Goal: Transaction & Acquisition: Purchase product/service

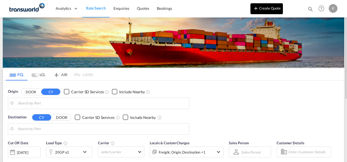
click at [269, 9] on button "Create Quote" at bounding box center [266, 8] width 32 height 11
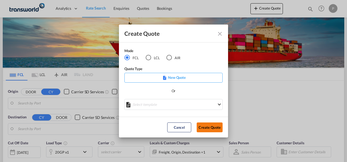
click at [208, 127] on button "Create Quote" at bounding box center [210, 127] width 26 height 10
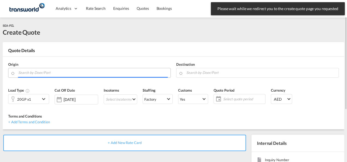
click at [39, 72] on input "Search by Door/Port" at bounding box center [92, 73] width 149 height 10
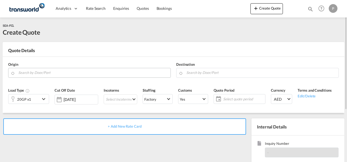
click at [51, 74] on body "Analytics Dashboard Rate Search Enquiries Quotes Bookings" at bounding box center [173, 81] width 347 height 162
paste input "XINGANG"
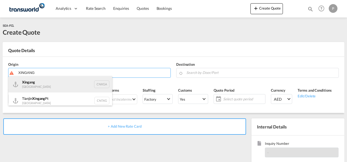
click at [55, 83] on div "Xingang [GEOGRAPHIC_DATA] CNXGA" at bounding box center [60, 84] width 104 height 16
type input "Xingang, CNXGA"
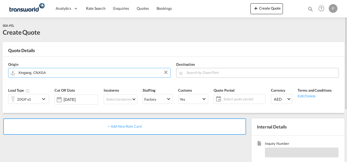
click at [200, 71] on input "Search by Door/Port" at bounding box center [260, 73] width 149 height 10
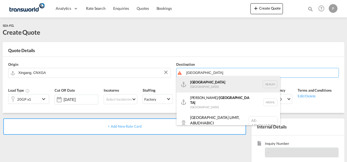
click at [204, 83] on div "[GEOGRAPHIC_DATA] [GEOGRAPHIC_DATA] [GEOGRAPHIC_DATA]" at bounding box center [228, 84] width 104 height 16
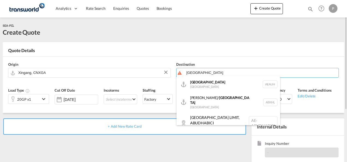
type input "[GEOGRAPHIC_DATA], [GEOGRAPHIC_DATA]"
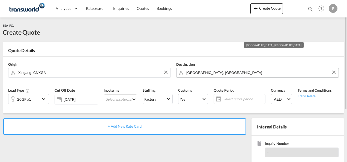
click at [247, 73] on input "[GEOGRAPHIC_DATA], [GEOGRAPHIC_DATA]" at bounding box center [260, 73] width 149 height 10
click at [46, 98] on md-icon "icon-chevron-down" at bounding box center [44, 99] width 8 height 7
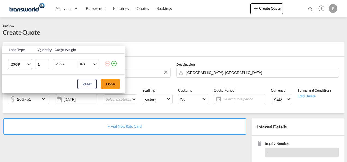
click at [29, 64] on span "Choose: \a20GP" at bounding box center [28, 63] width 3 height 3
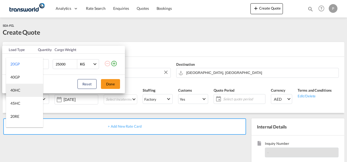
click at [25, 91] on md-option "40HC" at bounding box center [24, 90] width 37 height 13
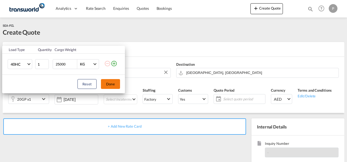
click at [111, 83] on button "Done" at bounding box center [110, 84] width 19 height 10
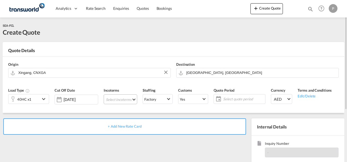
click at [119, 99] on md-select "Select Incoterms EXW - import Ex Works DAP - export Delivered at Place FAS - im…" at bounding box center [121, 99] width 34 height 10
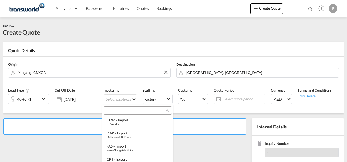
click at [113, 110] on input "search" at bounding box center [135, 110] width 61 height 5
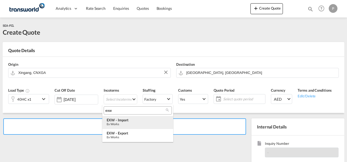
type input "exw"
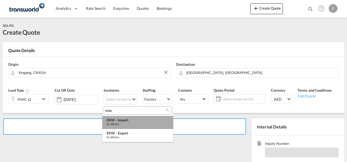
click at [127, 121] on div "EXW - import" at bounding box center [138, 120] width 62 height 4
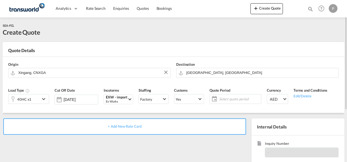
click at [224, 99] on span "Select quote period" at bounding box center [239, 99] width 41 height 5
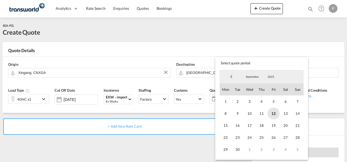
click at [274, 112] on span "12" at bounding box center [273, 113] width 12 height 12
click at [239, 148] on span "30" at bounding box center [237, 149] width 12 height 12
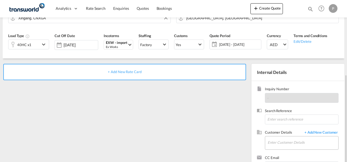
scroll to position [77, 0]
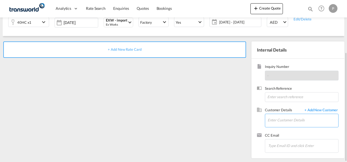
click at [281, 117] on input "Enter Customer Details" at bounding box center [302, 120] width 71 height 12
paste input "S03NL00068183"
type input "S03NL00068183"
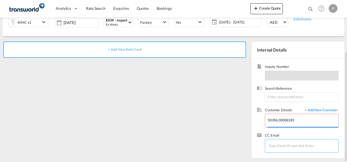
click at [280, 145] on input "Chips input." at bounding box center [295, 145] width 55 height 11
click at [280, 146] on input "Chips input." at bounding box center [295, 145] width 55 height 11
type input "S"
click at [275, 121] on input "S03NL00068183" at bounding box center [302, 120] width 71 height 12
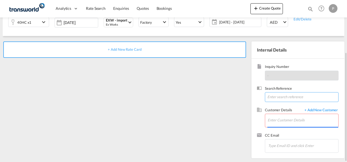
click at [276, 97] on input at bounding box center [302, 97] width 74 height 10
paste input "S03NL00068183"
type input "S03NL00068183"
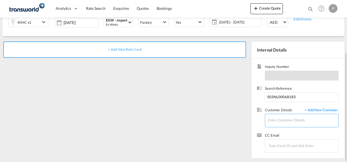
click at [272, 122] on input "Enter Customer Details" at bounding box center [302, 120] width 71 height 12
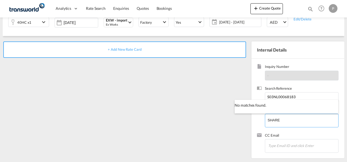
type input "SHARE"
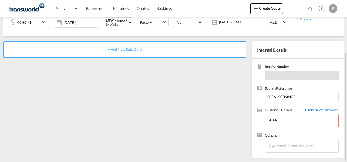
click at [318, 112] on span "+ Add New Customer" at bounding box center [320, 110] width 37 height 6
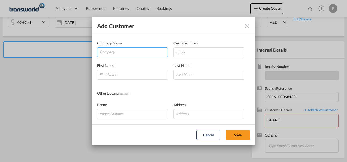
click at [115, 55] on input "Company" at bounding box center [134, 52] width 68 height 8
type input "S"
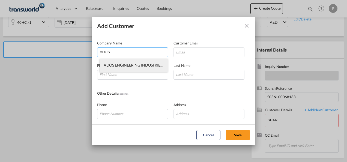
click at [141, 69] on li "ADOS ENGINEERING INDUSTRIES LLC" at bounding box center [134, 65] width 68 height 13
type input "ADOS ENGINEERING INDUSTRIES LLC"
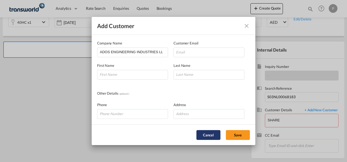
click at [213, 136] on button "Cancel" at bounding box center [208, 135] width 24 height 10
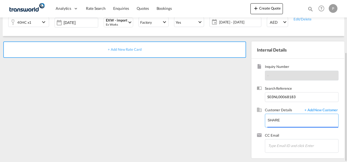
drag, startPoint x: 283, startPoint y: 121, endPoint x: 204, endPoint y: 111, distance: 79.4
click at [204, 111] on div "+ Add New Rate Card Internal Details Inquiry Number - Search Reference S03NL000…" at bounding box center [173, 97] width 341 height 122
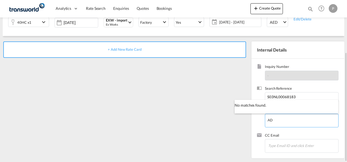
type input "A"
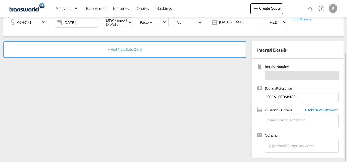
click at [320, 109] on span "+ Add New Customer" at bounding box center [320, 110] width 37 height 6
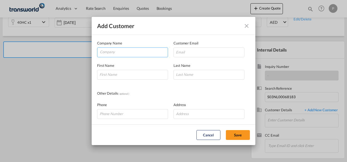
click at [119, 53] on input "Company" at bounding box center [134, 52] width 68 height 8
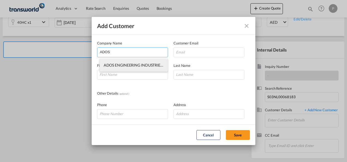
click at [133, 67] on span "ADOS ENGINEERING INDUSTRIES LLC" at bounding box center [137, 65] width 66 height 5
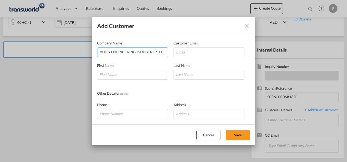
drag, startPoint x: 162, startPoint y: 51, endPoint x: 6, endPoint y: 55, distance: 156.3
click at [6, 55] on div "Add Customer Company Name ADOS ENGINEERING INDUSTRIES LLC Customer Email First …" at bounding box center [173, 81] width 347 height 162
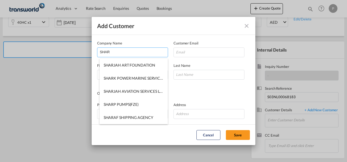
type input "SHAR"
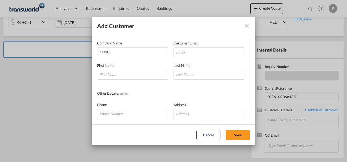
click at [245, 27] on md-icon "icon-close" at bounding box center [246, 26] width 7 height 7
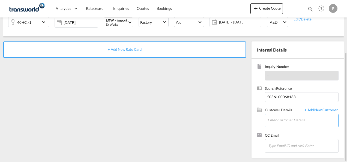
click at [273, 122] on input "Enter Customer Details" at bounding box center [302, 120] width 71 height 12
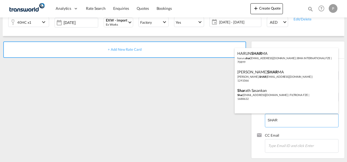
type input "SHAR"
